Goal: Information Seeking & Learning: Learn about a topic

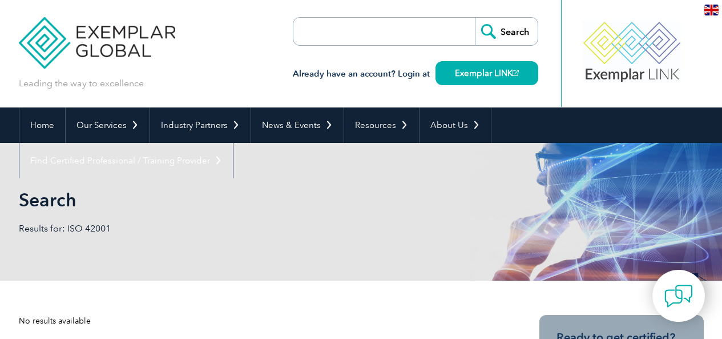
scroll to position [83, 0]
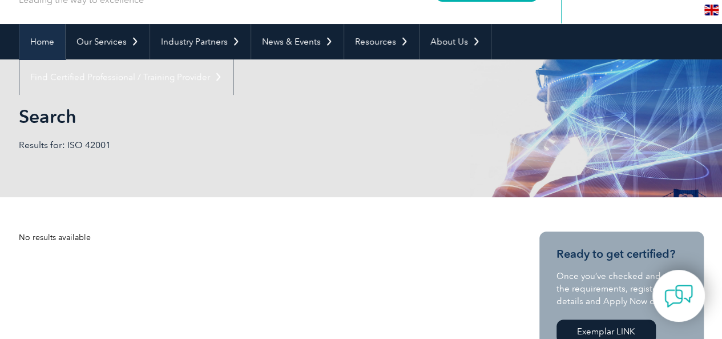
click at [49, 42] on link "Home" at bounding box center [42, 41] width 46 height 35
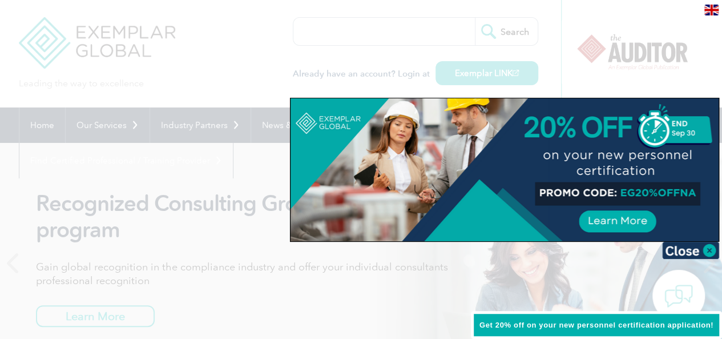
click at [266, 62] on div at bounding box center [361, 169] width 722 height 339
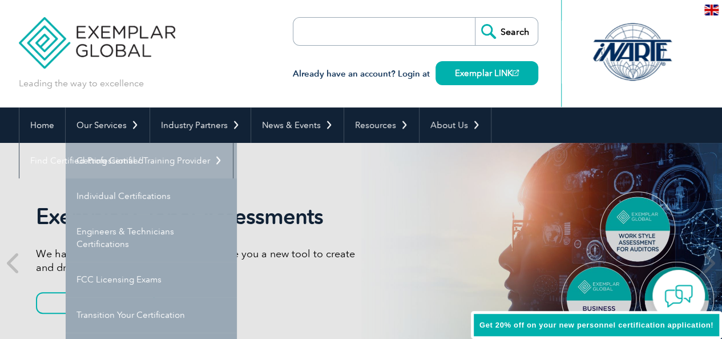
click at [112, 159] on link "Getting Certified" at bounding box center [151, 160] width 171 height 35
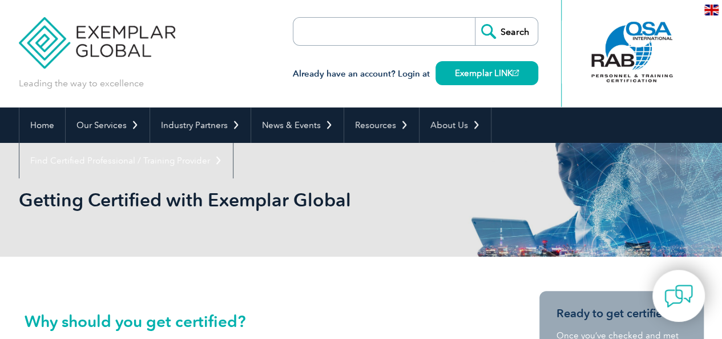
click at [263, 77] on div "Leading the way to excellence Search" at bounding box center [361, 53] width 685 height 107
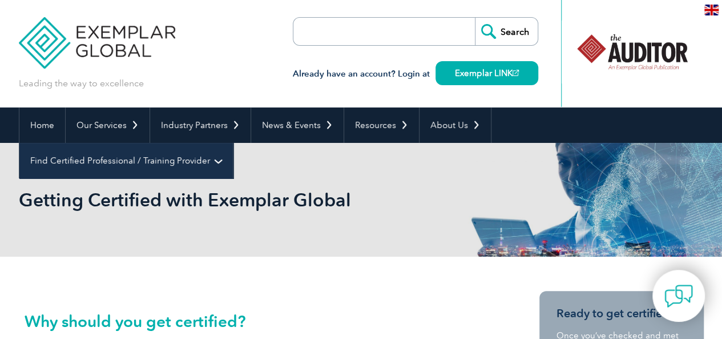
click at [233, 143] on link "Find Certified Professional / Training Provider" at bounding box center [126, 160] width 214 height 35
